Goal: Information Seeking & Learning: Check status

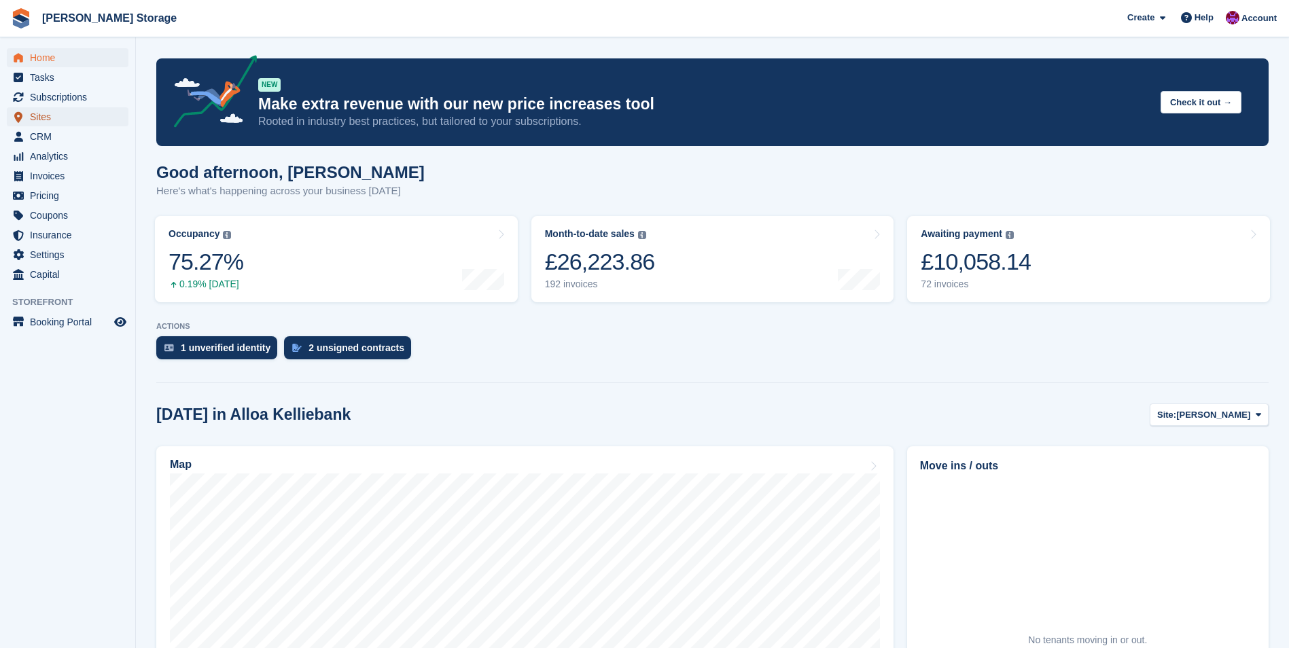
click at [59, 113] on span "Sites" at bounding box center [71, 116] width 82 height 19
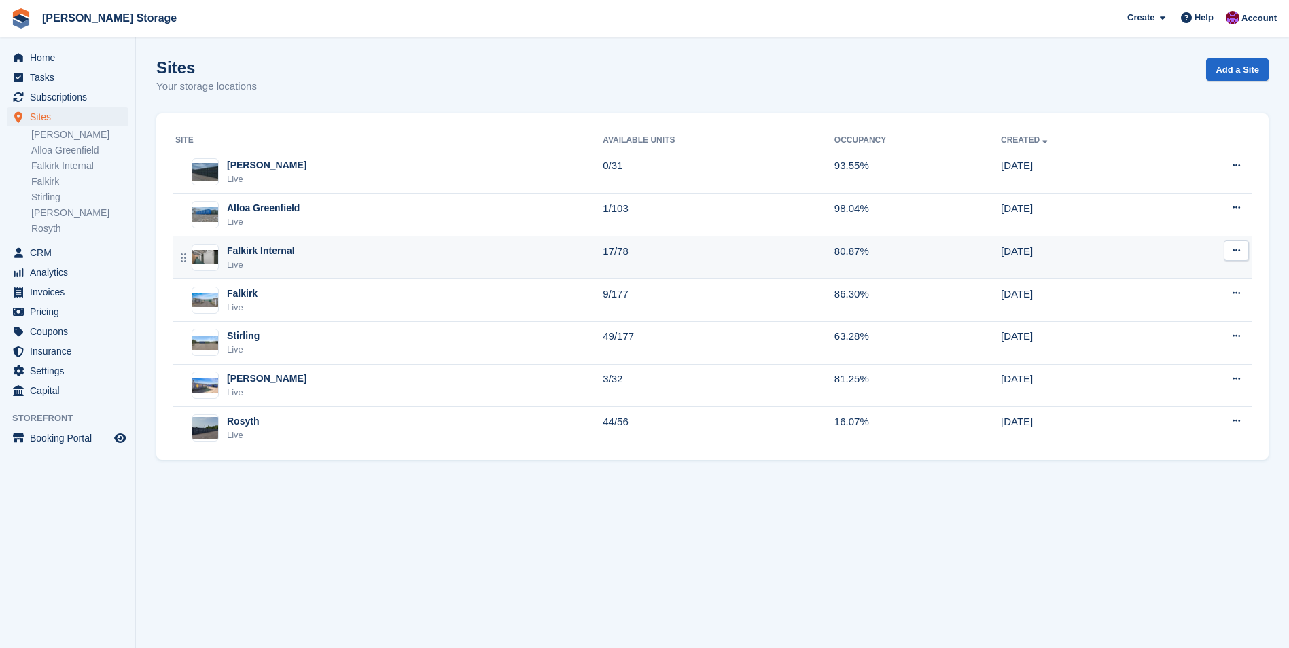
click at [378, 254] on div "Falkirk Internal Live" at bounding box center [389, 258] width 428 height 28
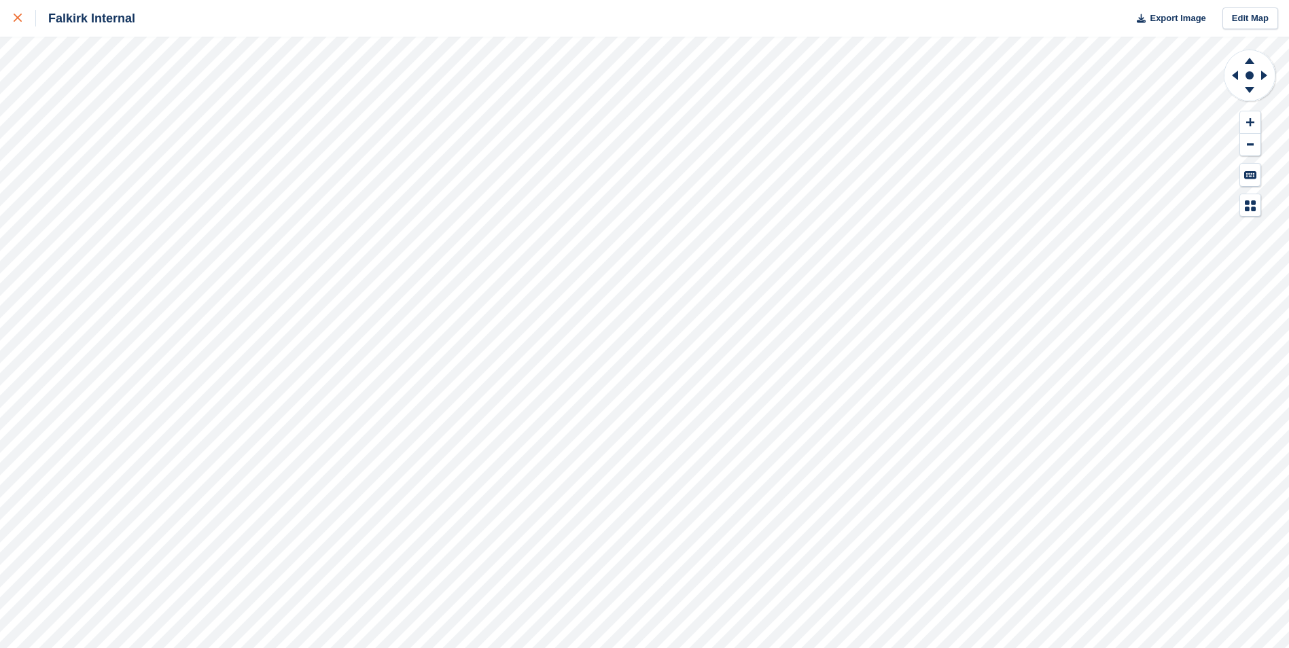
click at [10, 18] on link at bounding box center [18, 18] width 36 height 37
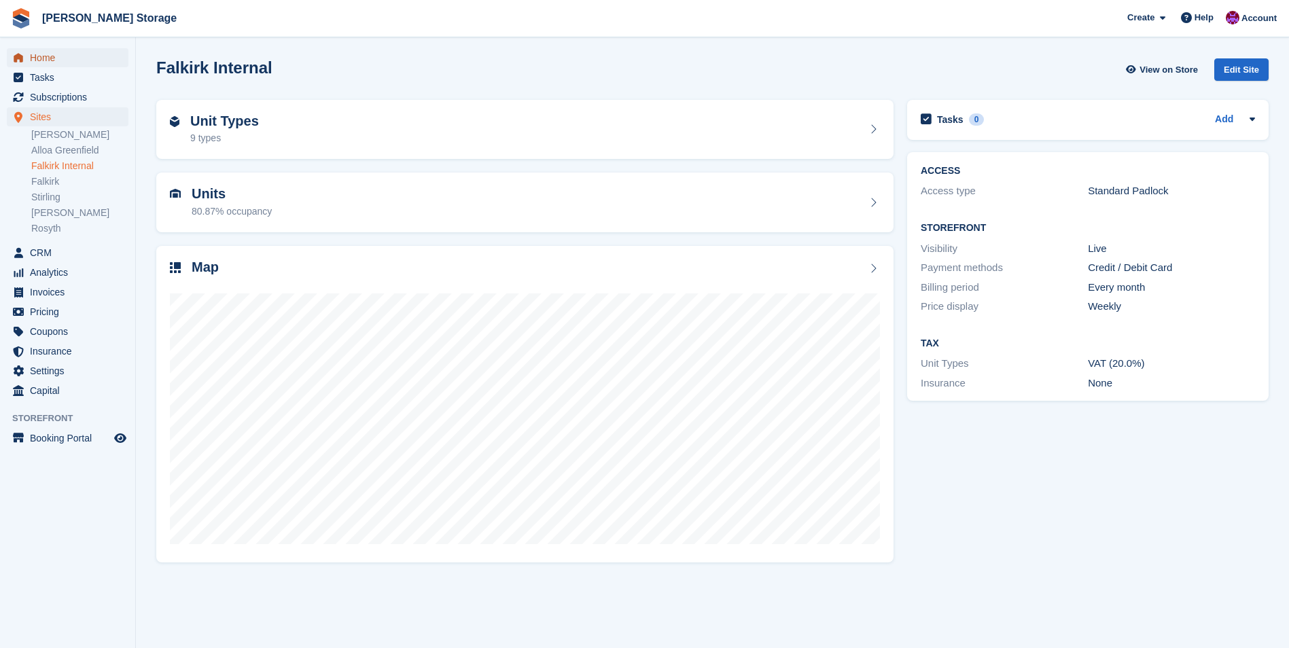
click at [37, 59] on span "Home" at bounding box center [71, 57] width 82 height 19
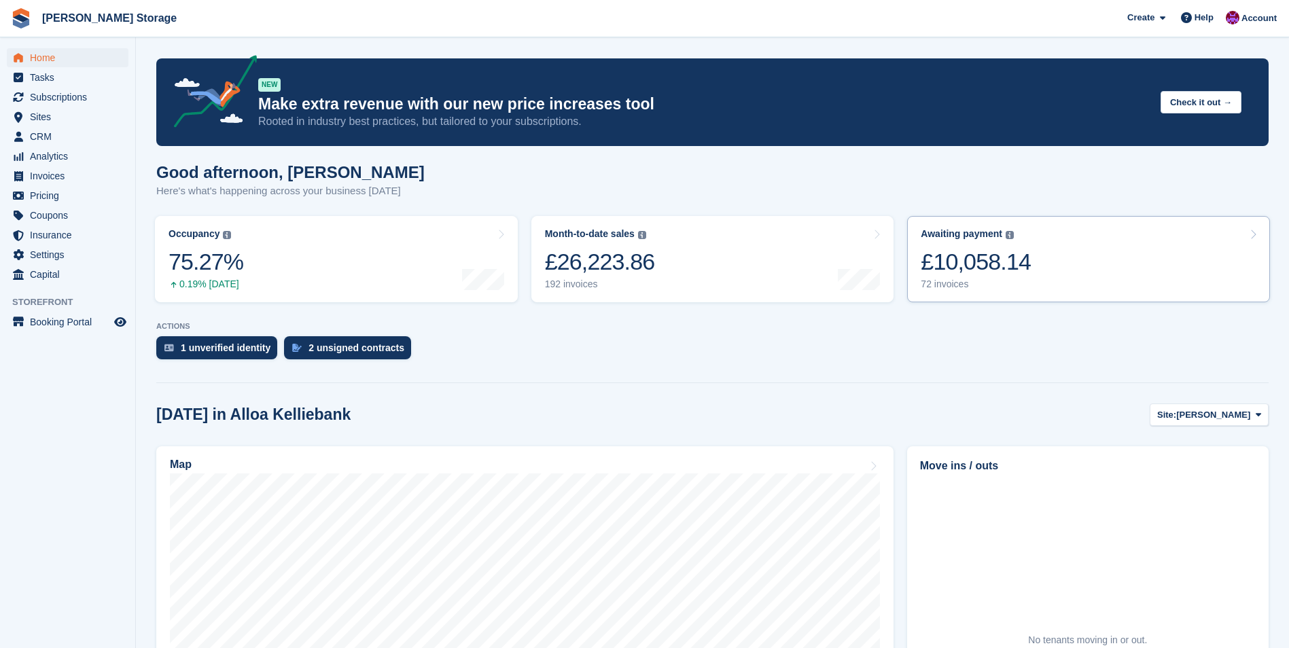
click at [1001, 268] on div "£10,058.14" at bounding box center [976, 262] width 110 height 28
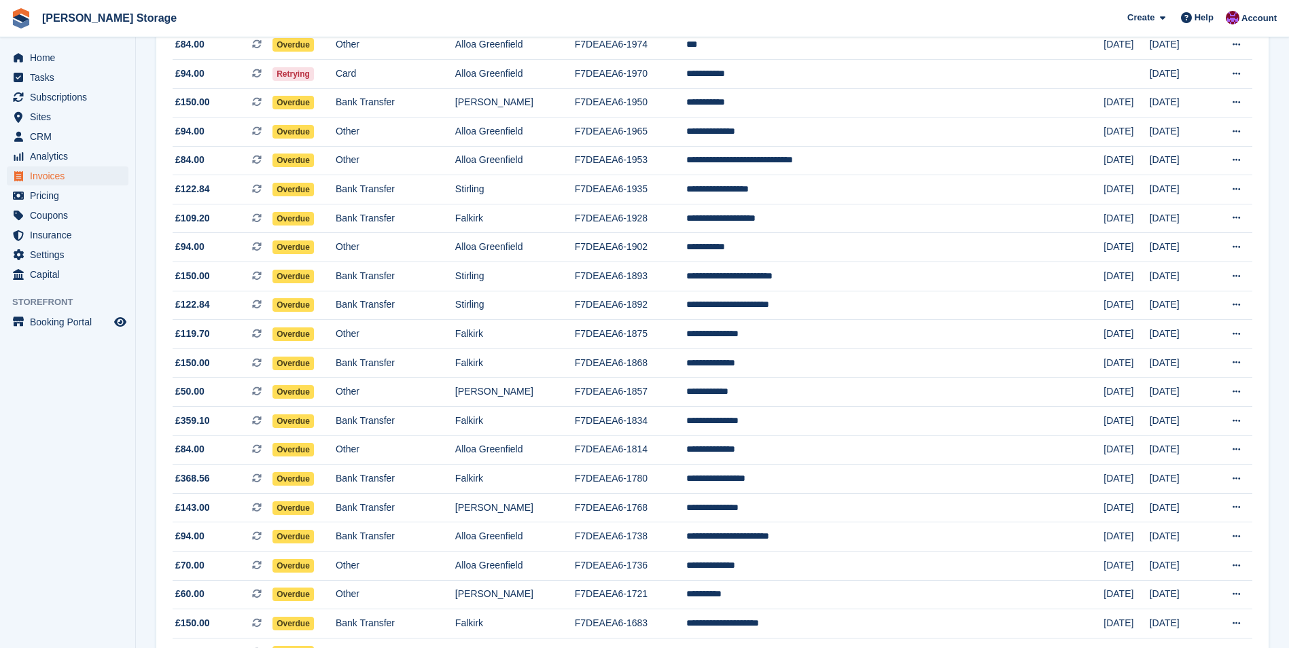
scroll to position [1094, 0]
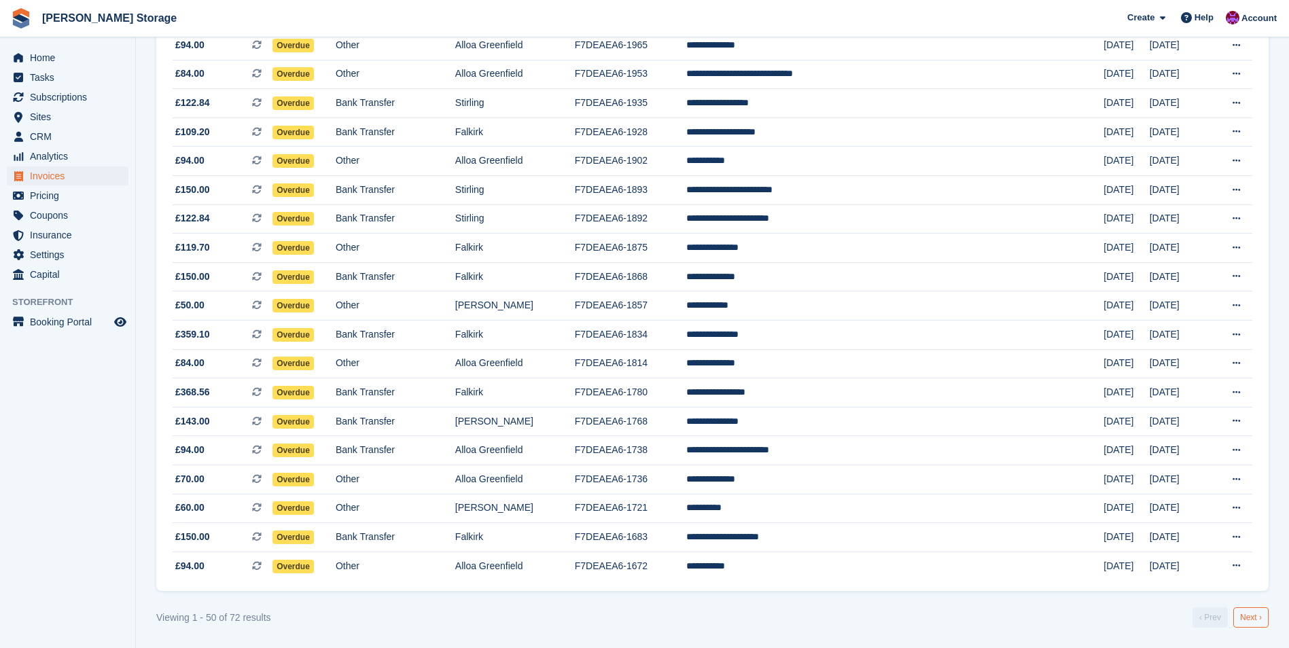
click at [1250, 620] on link "Next ›" at bounding box center [1251, 618] width 35 height 20
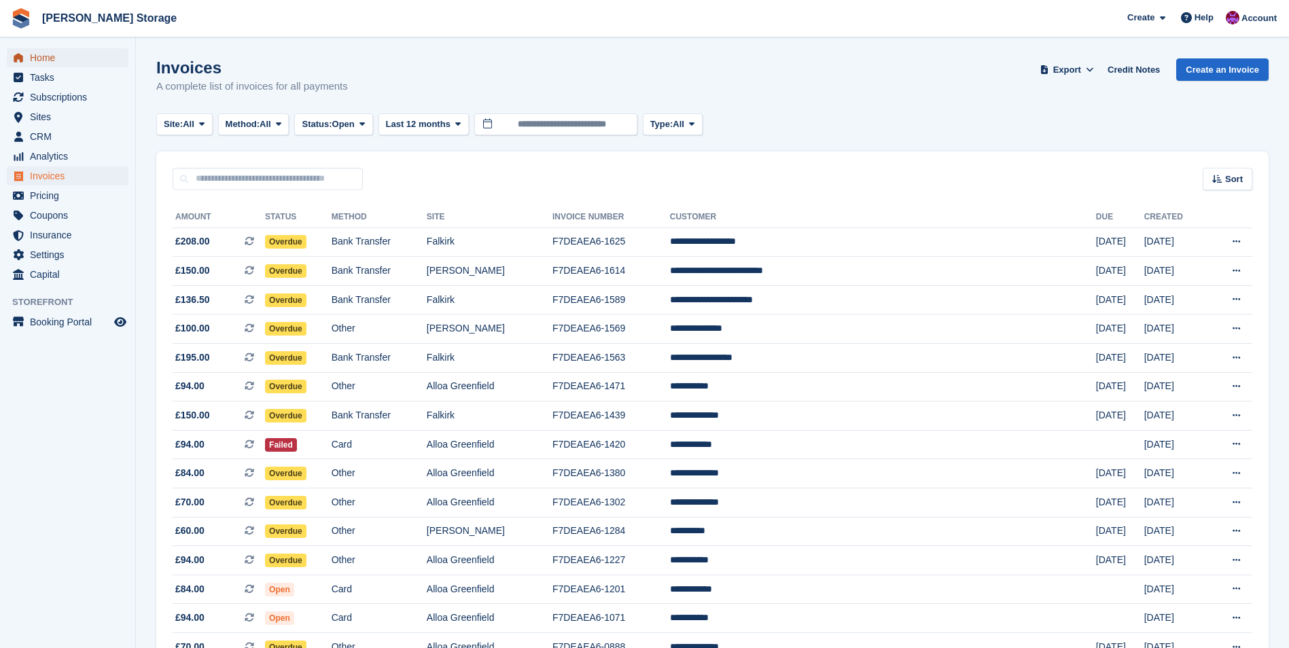
click at [36, 54] on span "Home" at bounding box center [71, 57] width 82 height 19
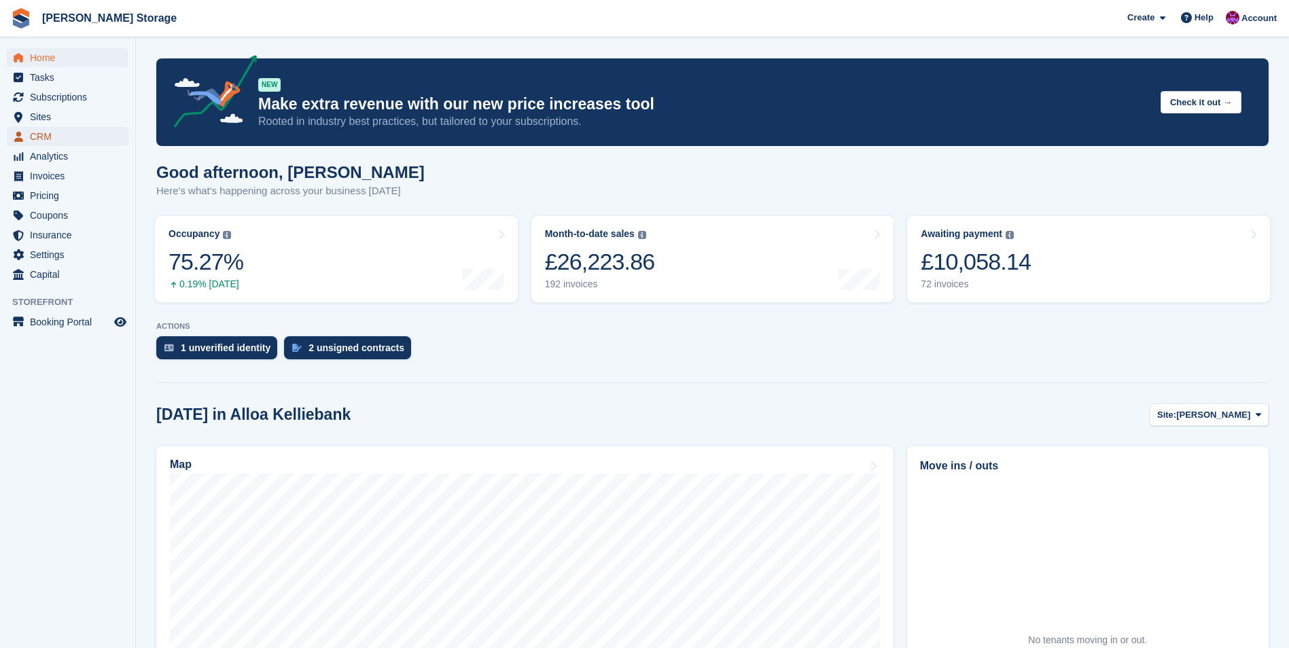
click at [38, 131] on span "CRM" at bounding box center [71, 136] width 82 height 19
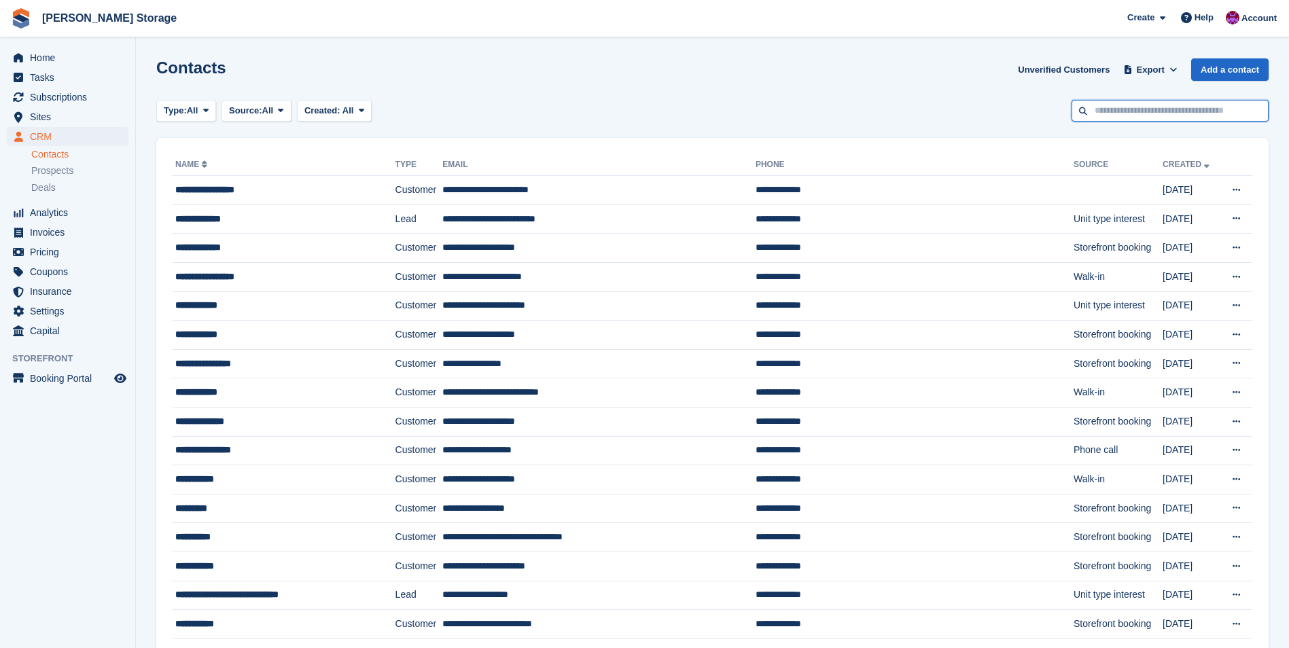
click at [1120, 111] on input "text" at bounding box center [1170, 111] width 197 height 22
type input "*****"
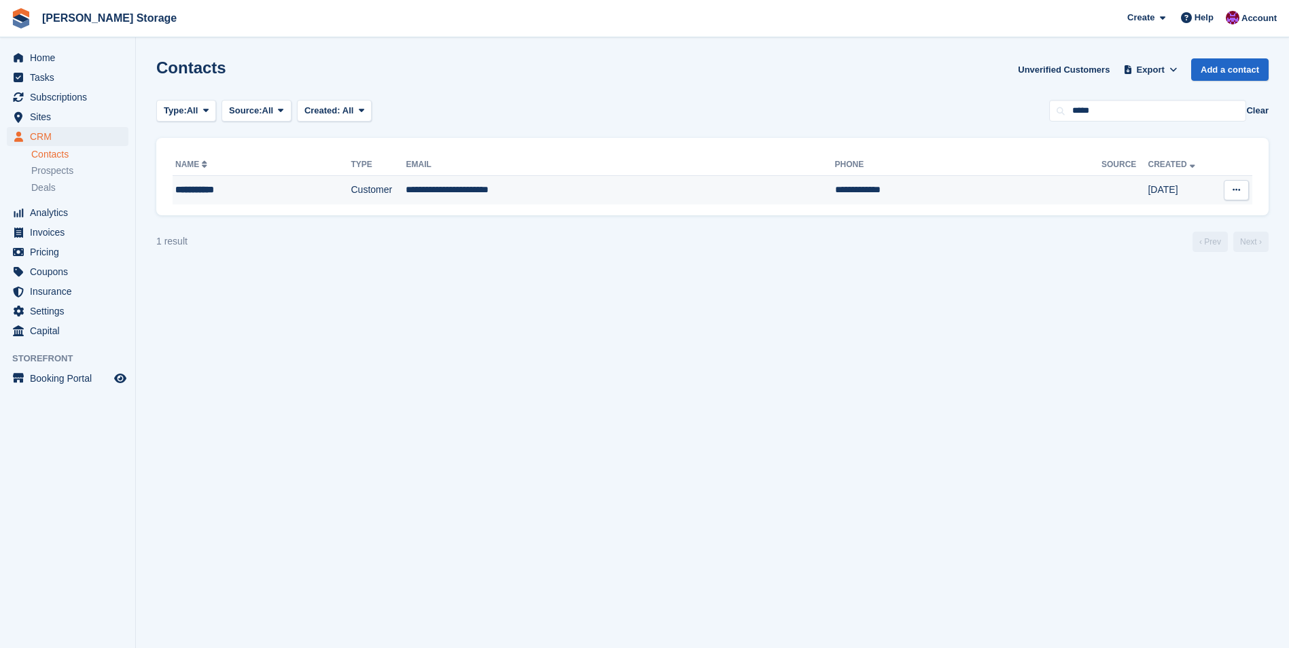
click at [499, 192] on td "**********" at bounding box center [620, 190] width 429 height 29
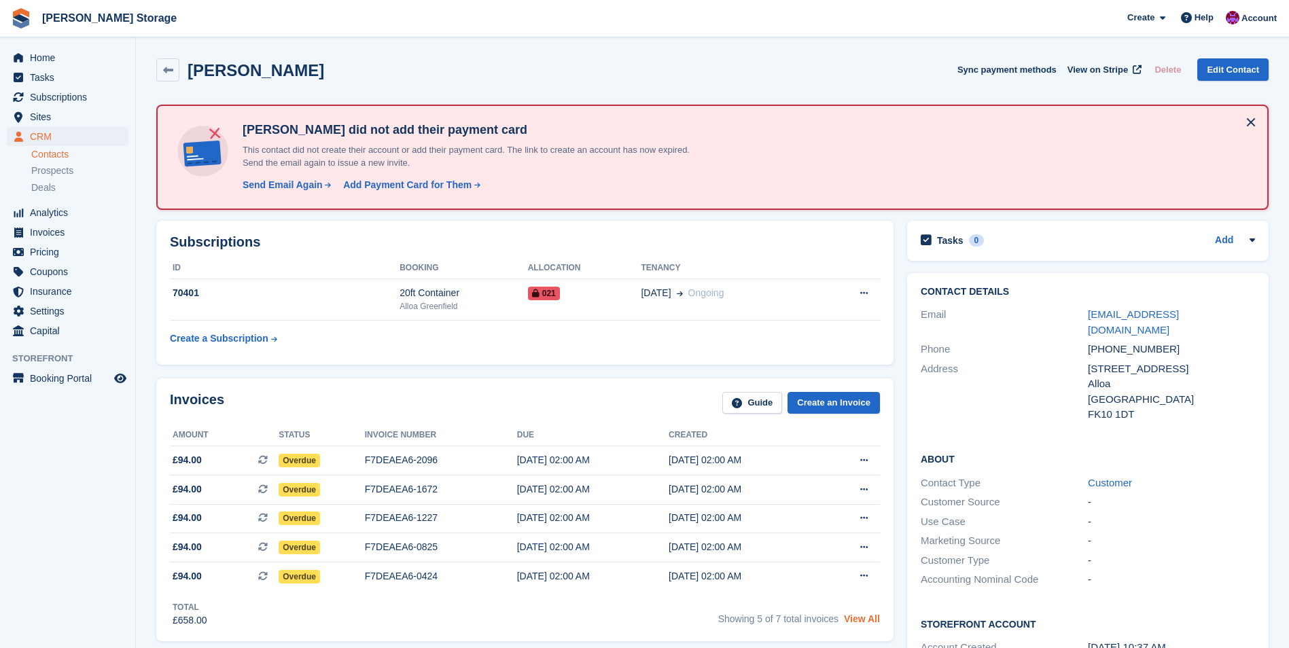
click at [855, 619] on link "View All" at bounding box center [862, 619] width 36 height 11
click at [50, 58] on span "Home" at bounding box center [71, 57] width 82 height 19
